Goal: Navigation & Orientation: Find specific page/section

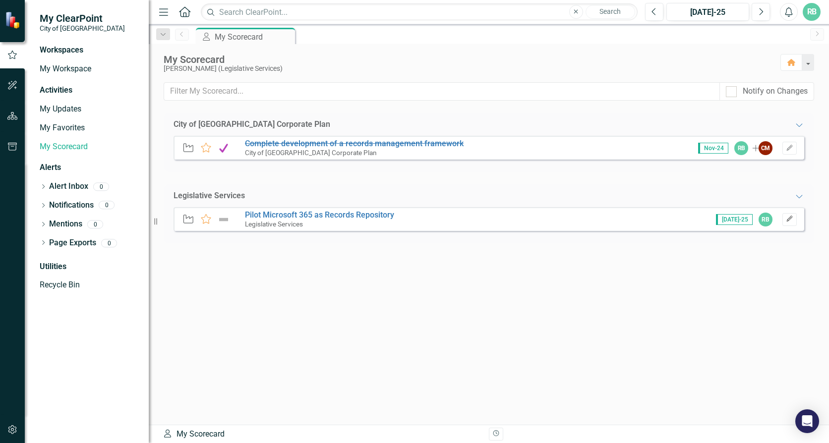
click at [790, 221] on icon "Edit" at bounding box center [789, 219] width 7 height 6
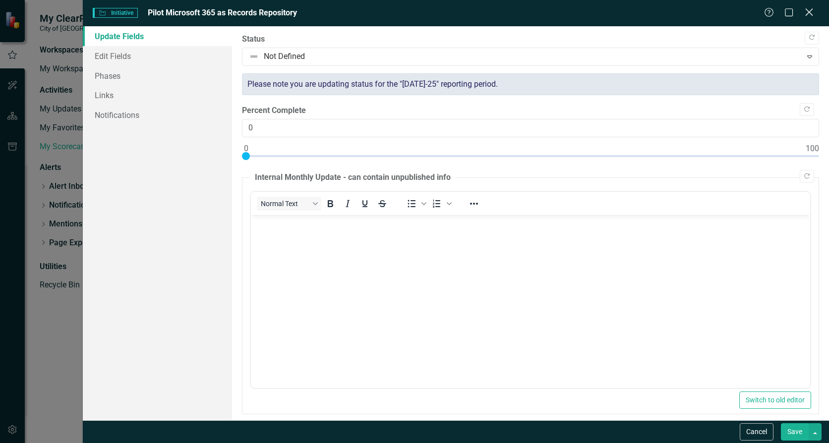
click at [810, 11] on icon at bounding box center [808, 11] width 7 height 7
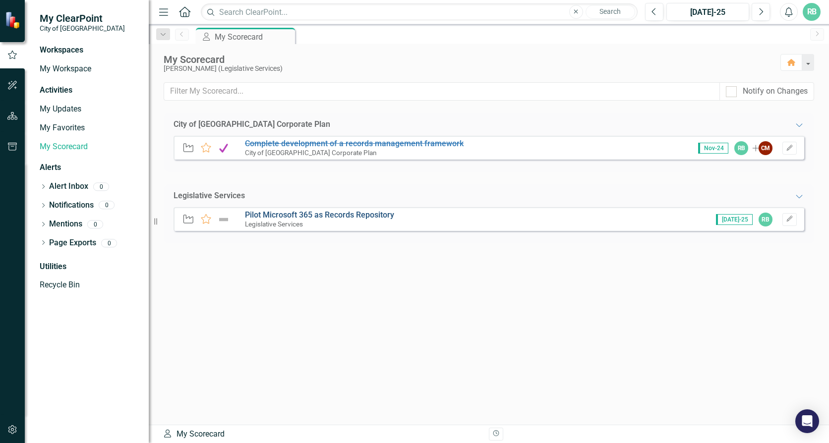
click at [325, 213] on link "Pilot Microsoft 365 as Records Repository" at bounding box center [319, 214] width 149 height 9
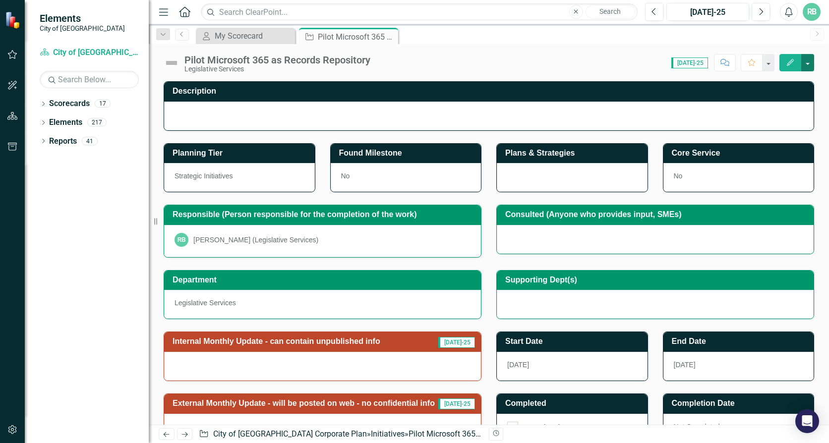
click at [810, 63] on button "button" at bounding box center [807, 62] width 13 height 17
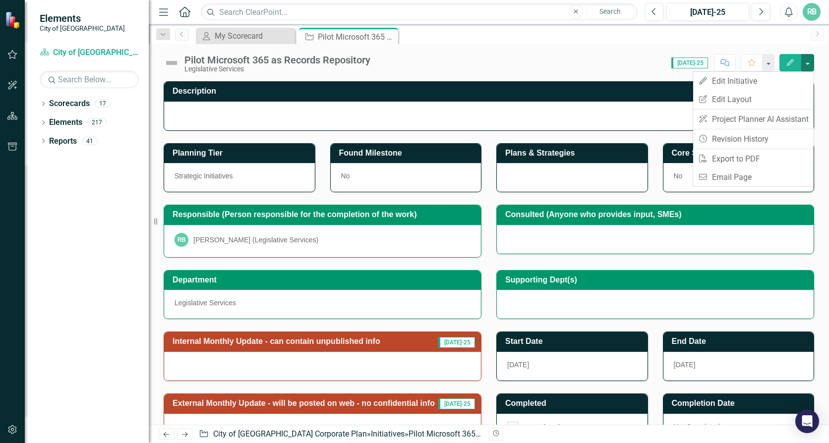
click at [593, 56] on div "Score: N/A [DATE]-25 Completed Comment Favorite Edit" at bounding box center [594, 62] width 439 height 17
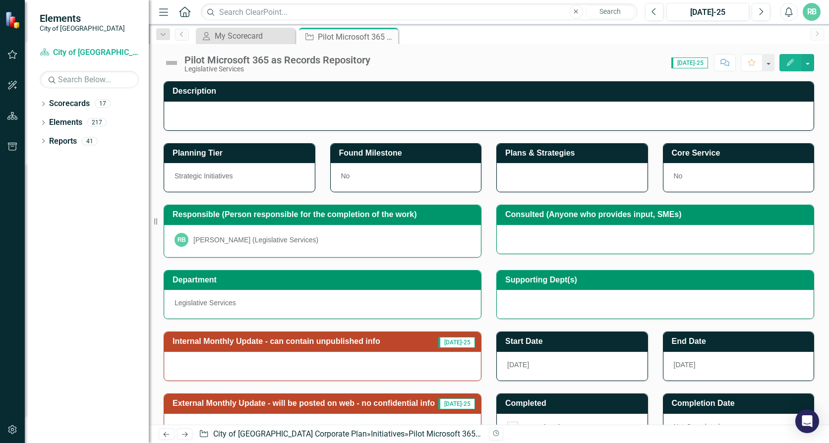
click at [700, 63] on span "[DATE]-25" at bounding box center [689, 63] width 37 height 11
click at [686, 64] on span "[DATE]-25" at bounding box center [689, 63] width 37 height 11
click at [681, 65] on span "[DATE]-25" at bounding box center [689, 63] width 37 height 11
click at [762, 9] on icon "Next" at bounding box center [760, 11] width 5 height 9
click at [46, 104] on icon "Dropdown" at bounding box center [43, 104] width 7 height 5
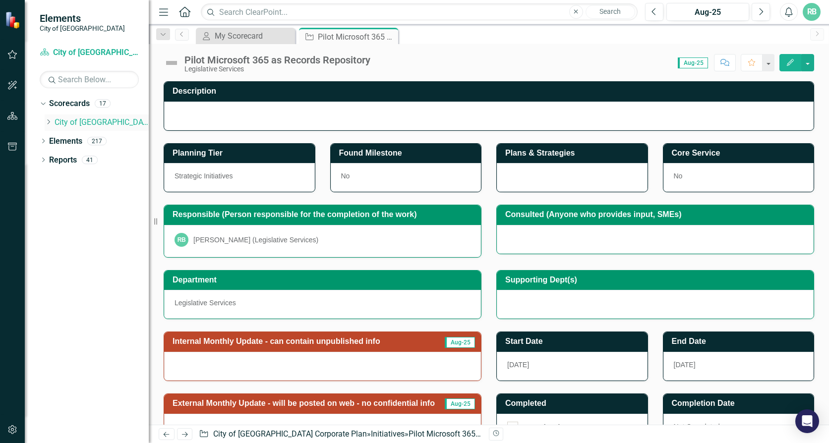
click at [72, 121] on link "City of [GEOGRAPHIC_DATA] Corporate Plan" at bounding box center [102, 122] width 94 height 11
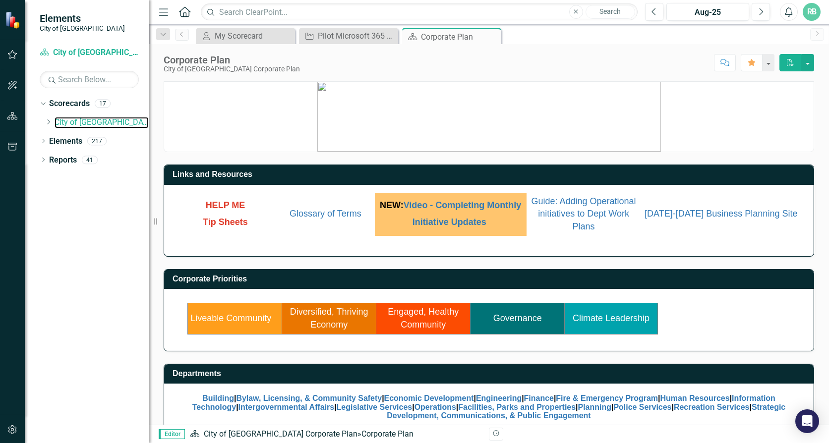
scroll to position [25, 0]
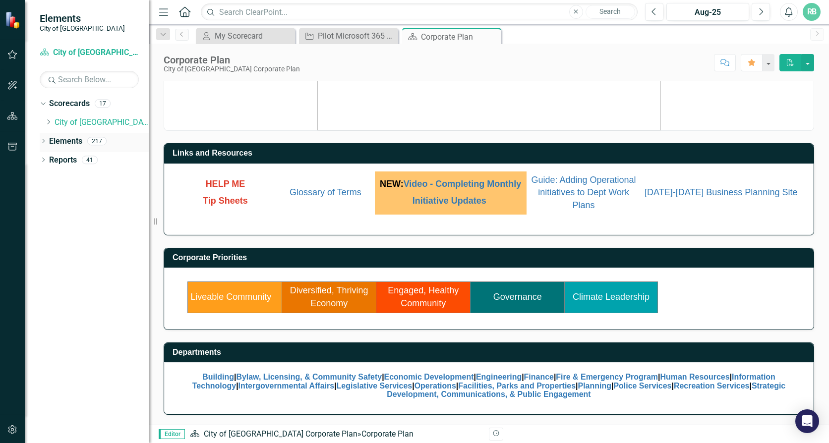
click at [45, 141] on icon "Dropdown" at bounding box center [43, 141] width 7 height 5
click at [101, 219] on link "Action Item Action Items" at bounding box center [83, 216] width 59 height 11
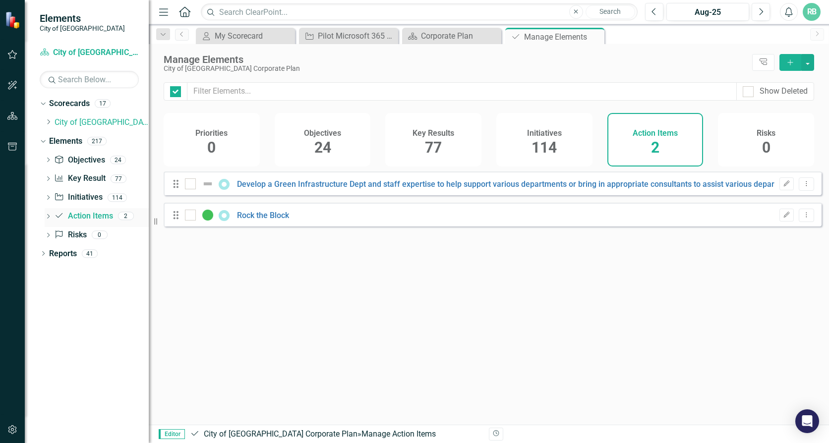
checkbox input "false"
click at [79, 195] on link "Initiative Initiatives" at bounding box center [78, 197] width 48 height 11
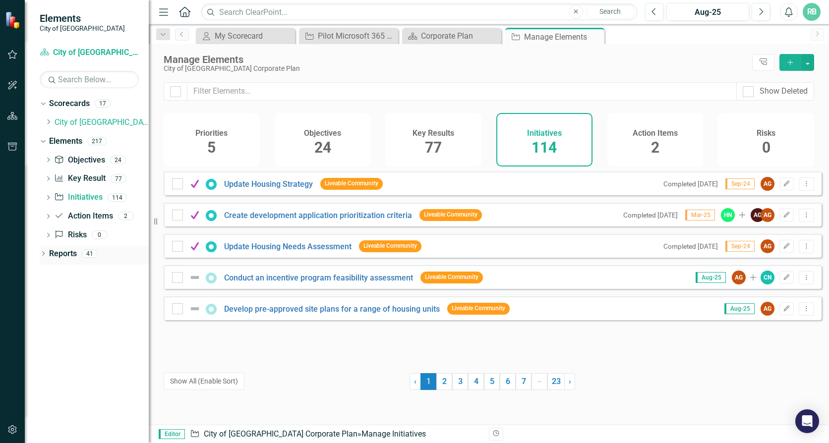
click at [45, 254] on icon at bounding box center [43, 253] width 2 height 4
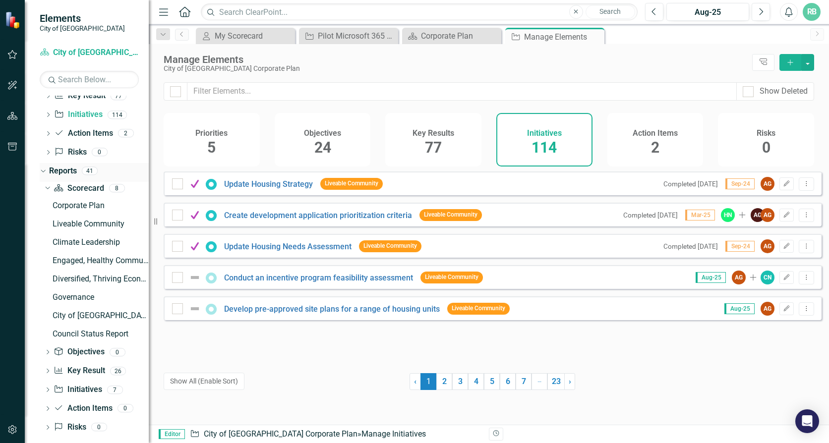
scroll to position [93, 0]
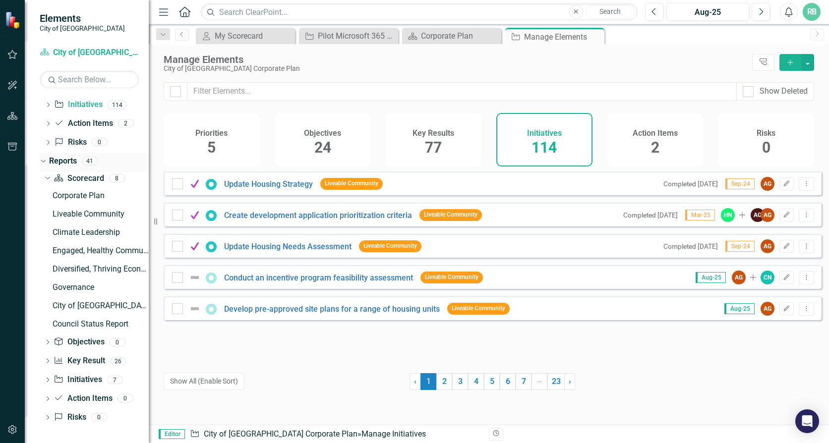
click at [46, 159] on div "Dropdown" at bounding box center [41, 160] width 8 height 7
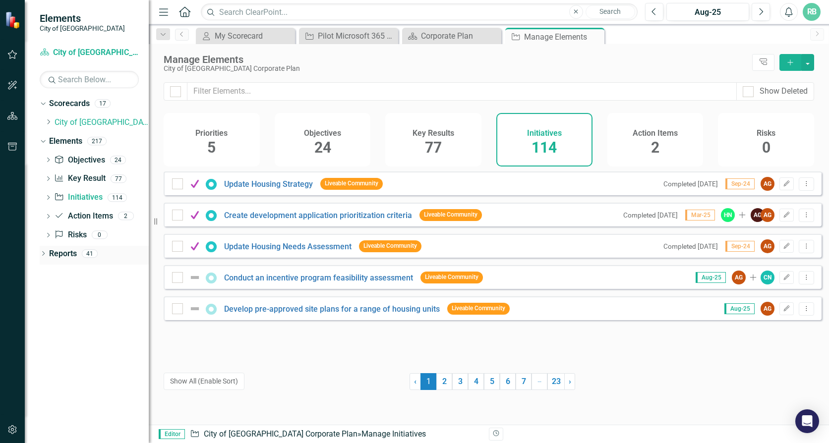
scroll to position [0, 0]
click at [46, 144] on div "Dropdown" at bounding box center [43, 142] width 7 height 5
click at [45, 105] on div "Dropdown" at bounding box center [41, 103] width 8 height 7
